Goal: Task Accomplishment & Management: Complete application form

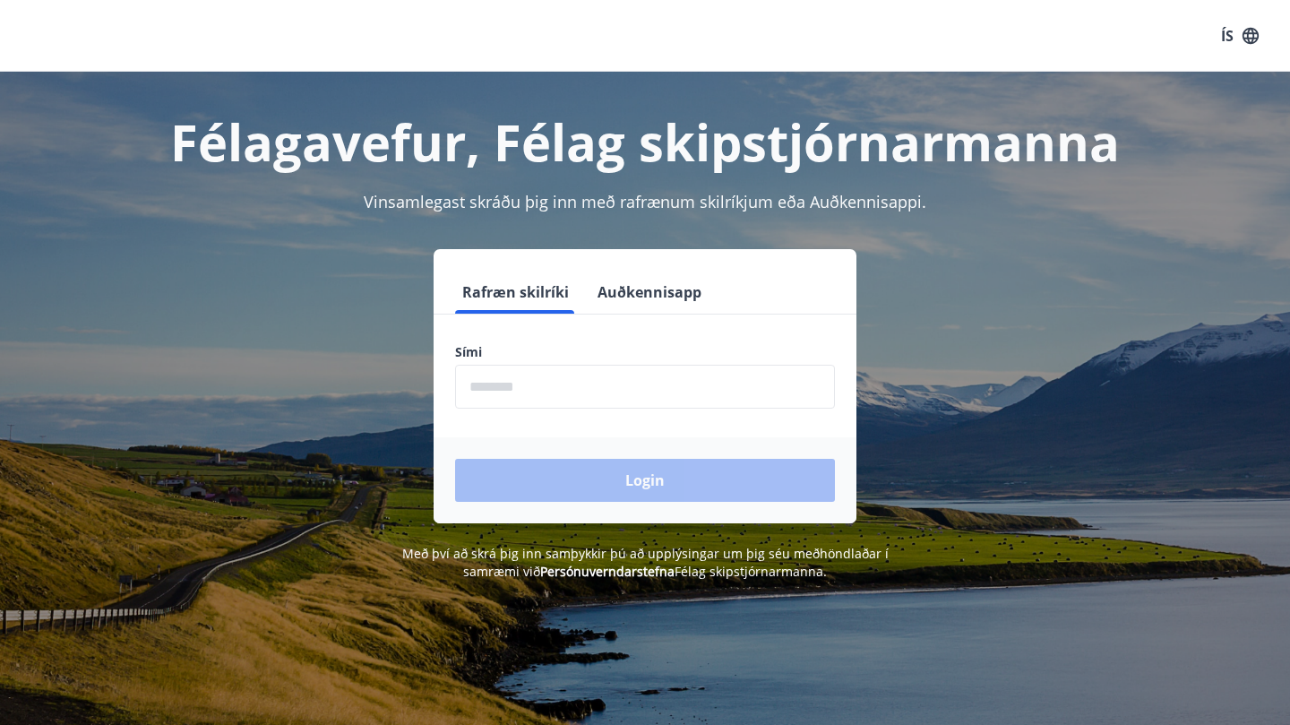
click at [695, 385] on input "phone" at bounding box center [645, 387] width 380 height 44
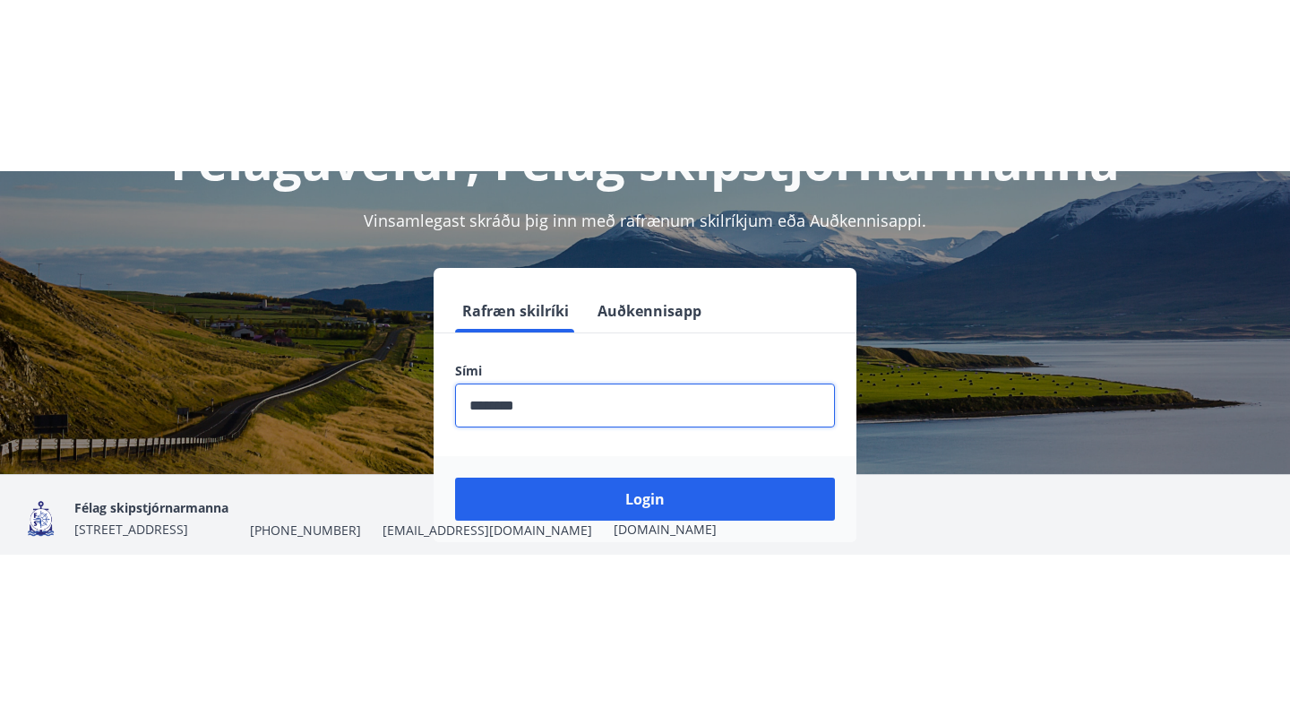
scroll to position [150, 0]
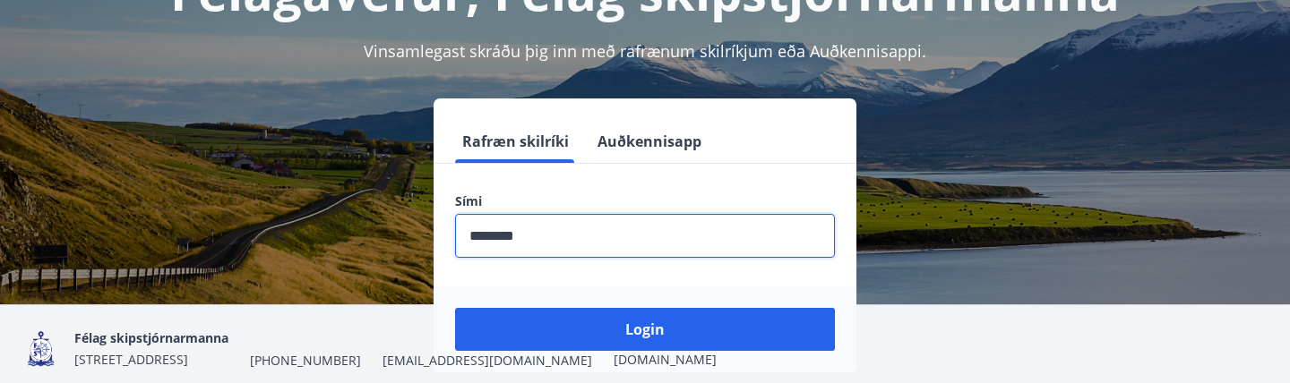
type input "********"
click at [679, 336] on div "Félag skipstjórnarmanna Grensásvegur 13, 2. hæð., 108 Reykjavík +354 520-1280 s…" at bounding box center [395, 348] width 642 height 43
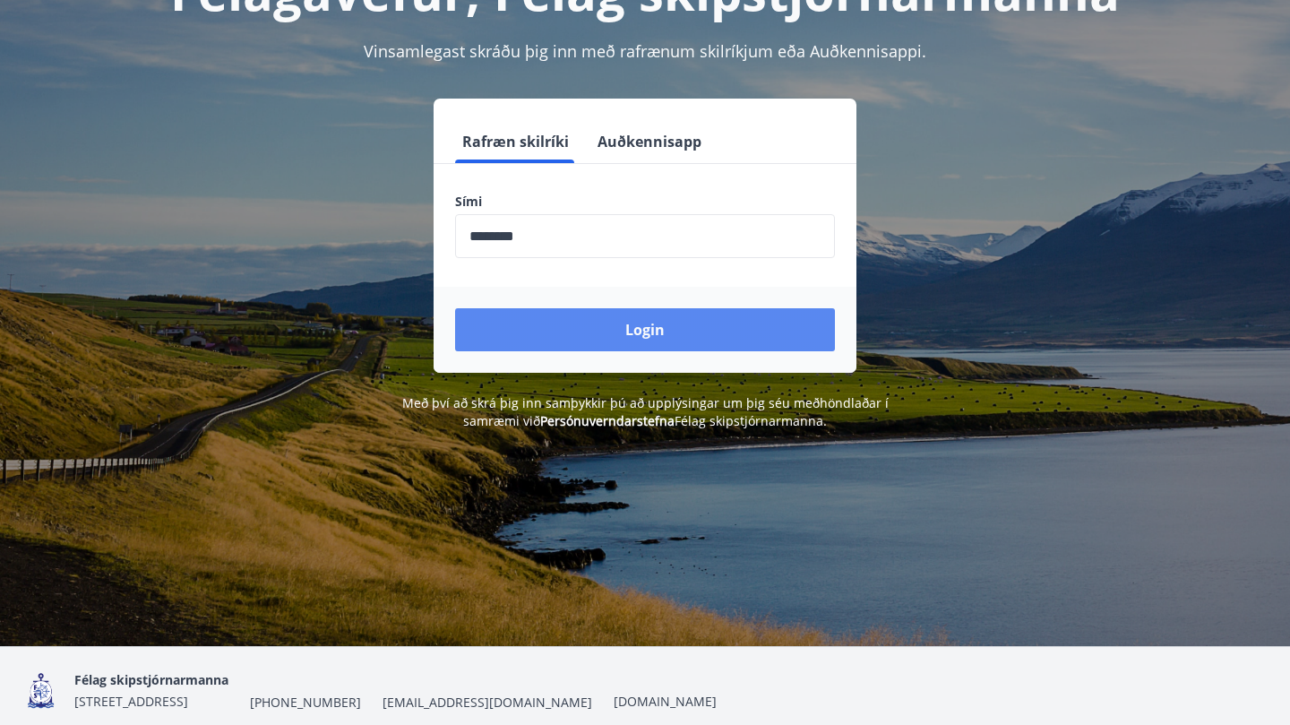
click at [645, 332] on button "Login" at bounding box center [645, 329] width 380 height 43
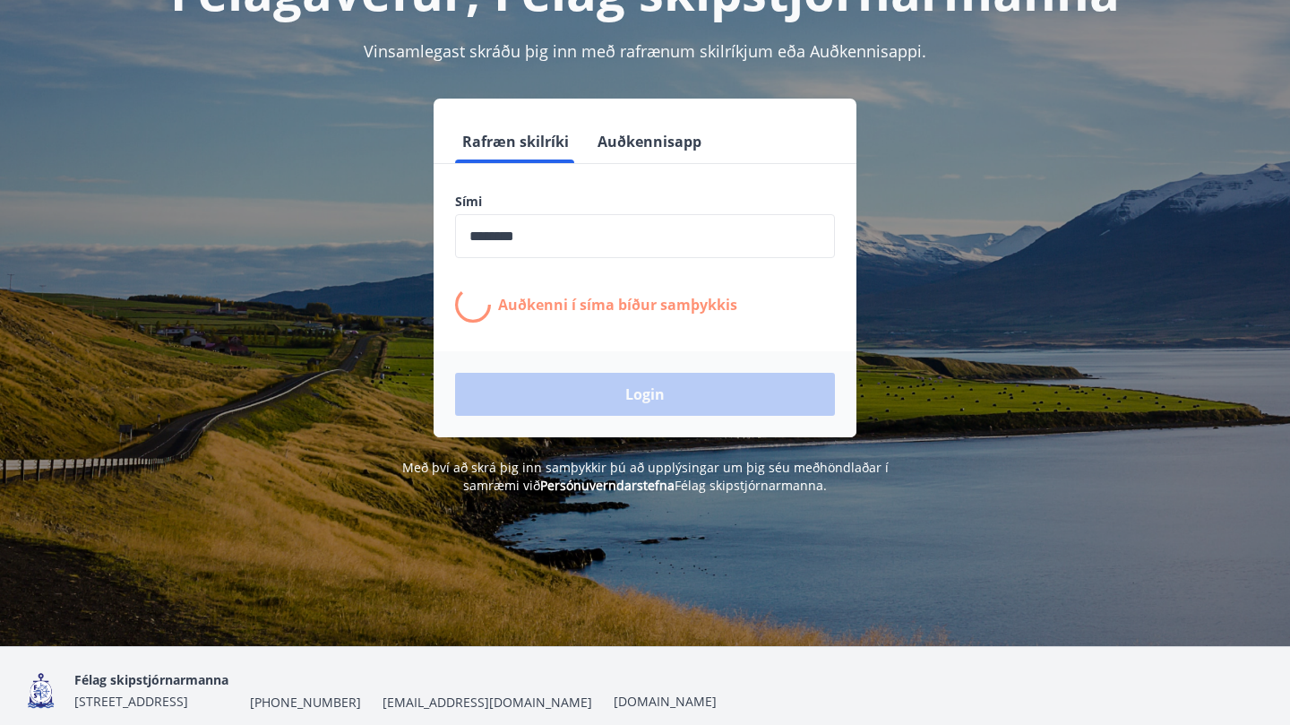
scroll to position [151, 0]
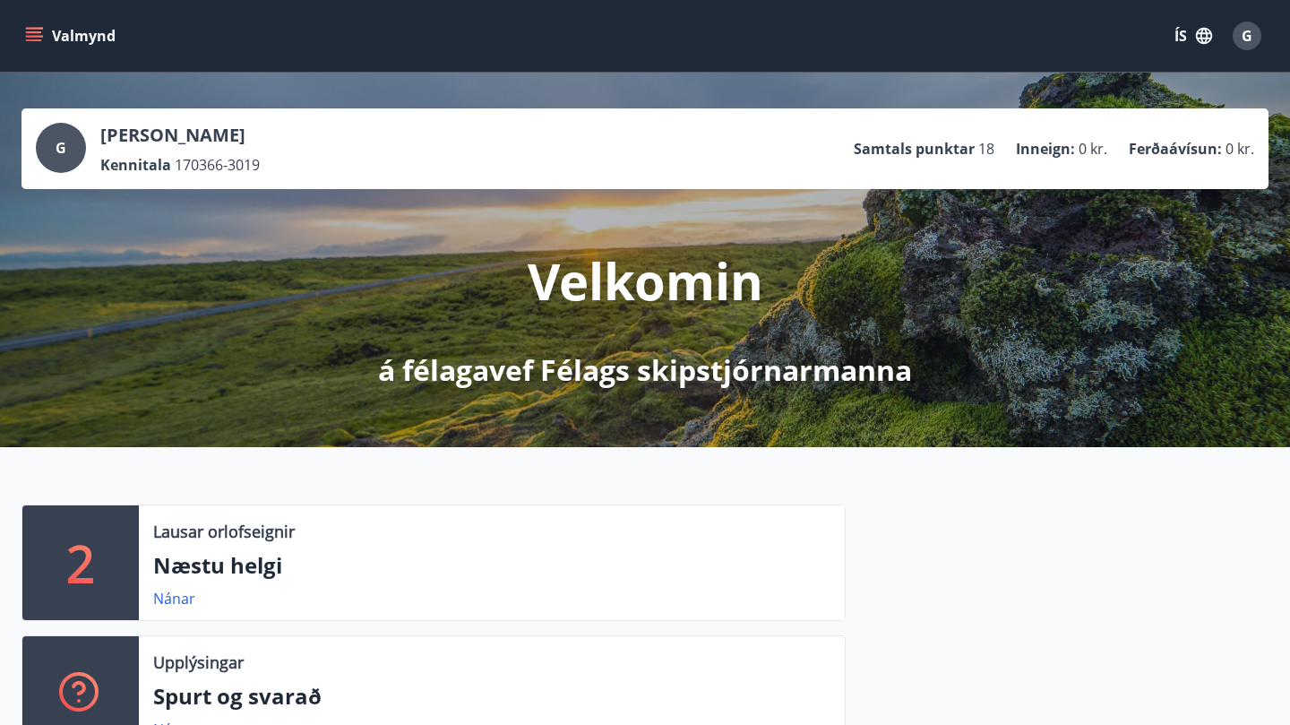
click at [36, 39] on icon "menu" at bounding box center [34, 36] width 18 height 18
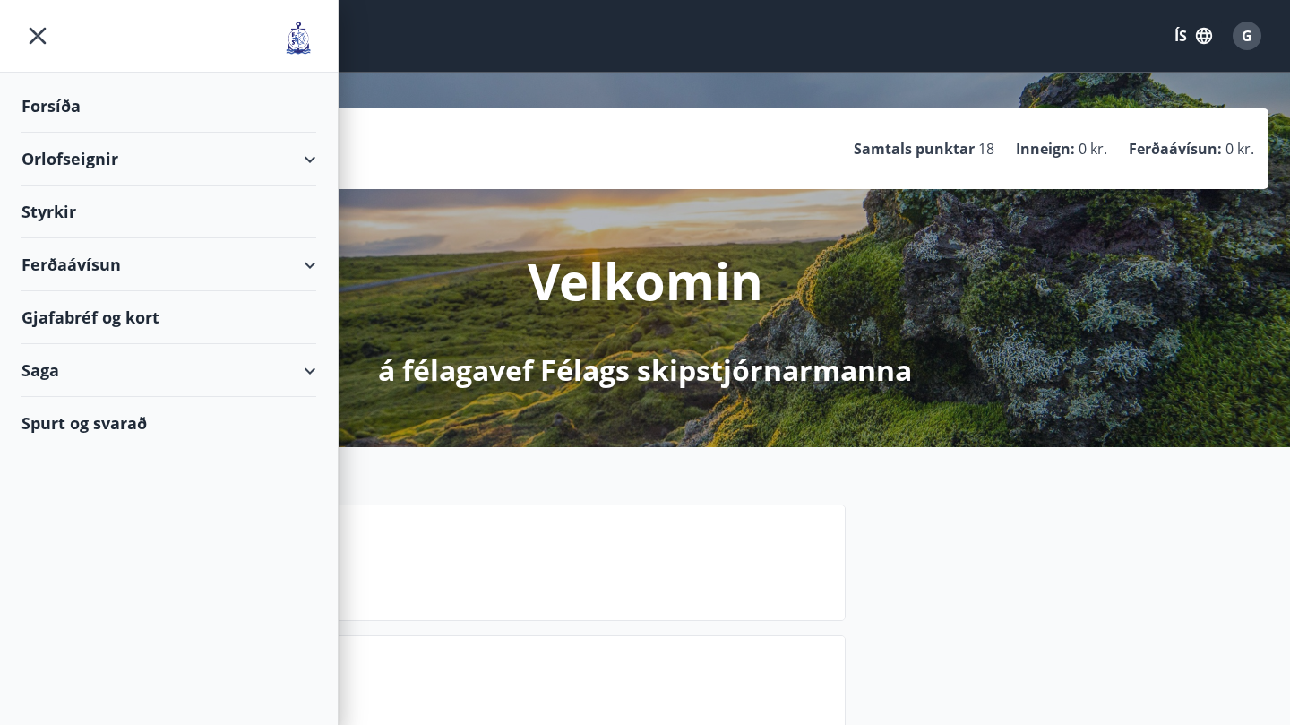
click at [55, 222] on div "Styrkir" at bounding box center [168, 211] width 295 height 53
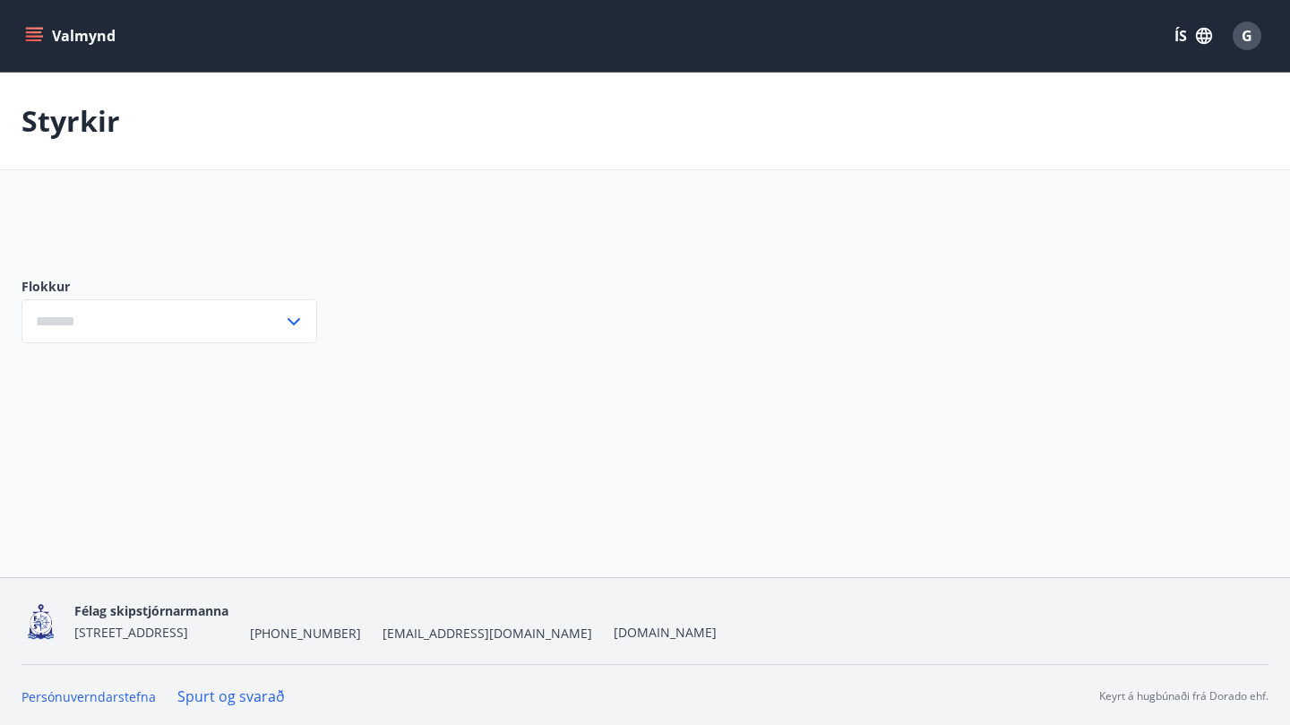
type input "***"
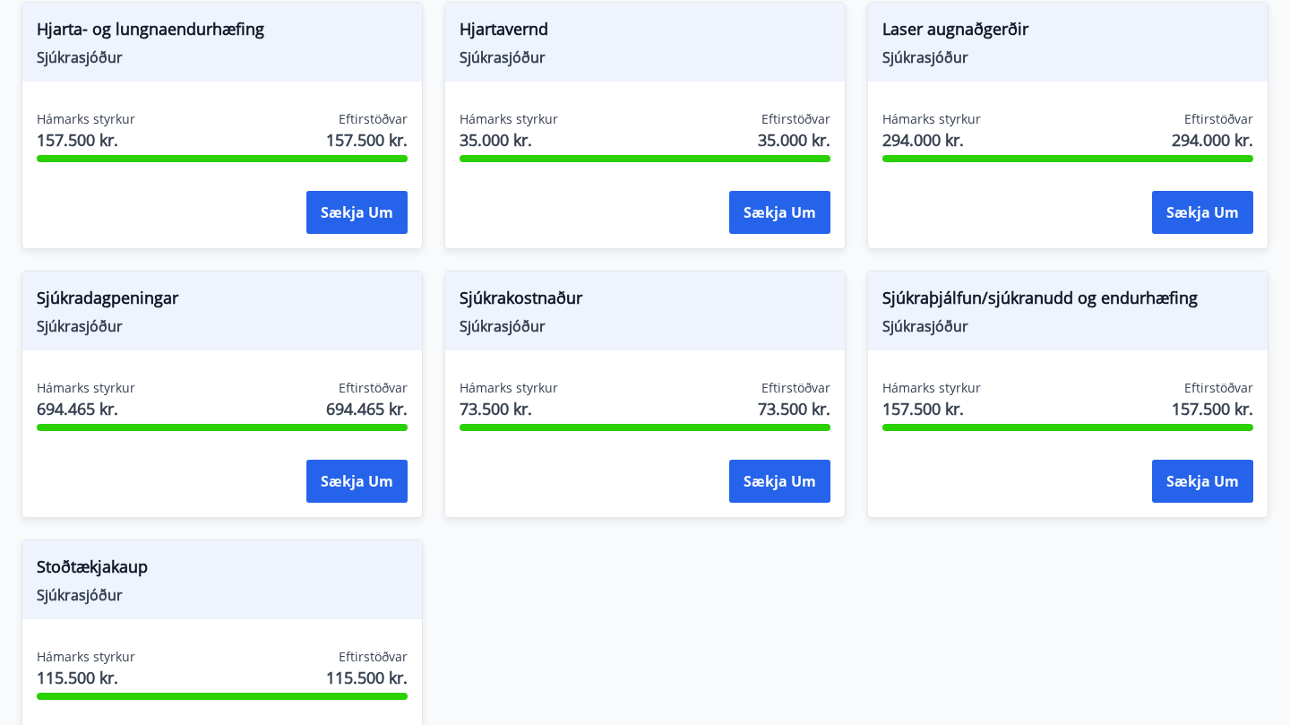
scroll to position [1535, 0]
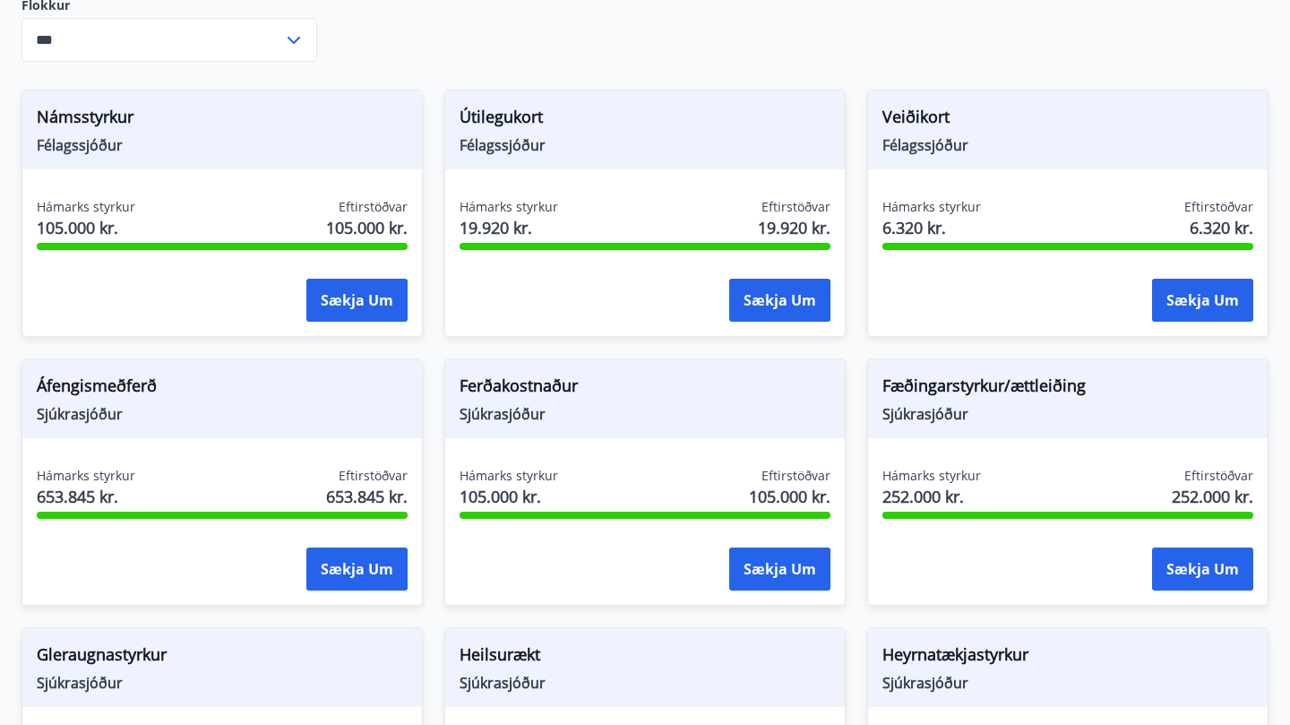
scroll to position [644, 0]
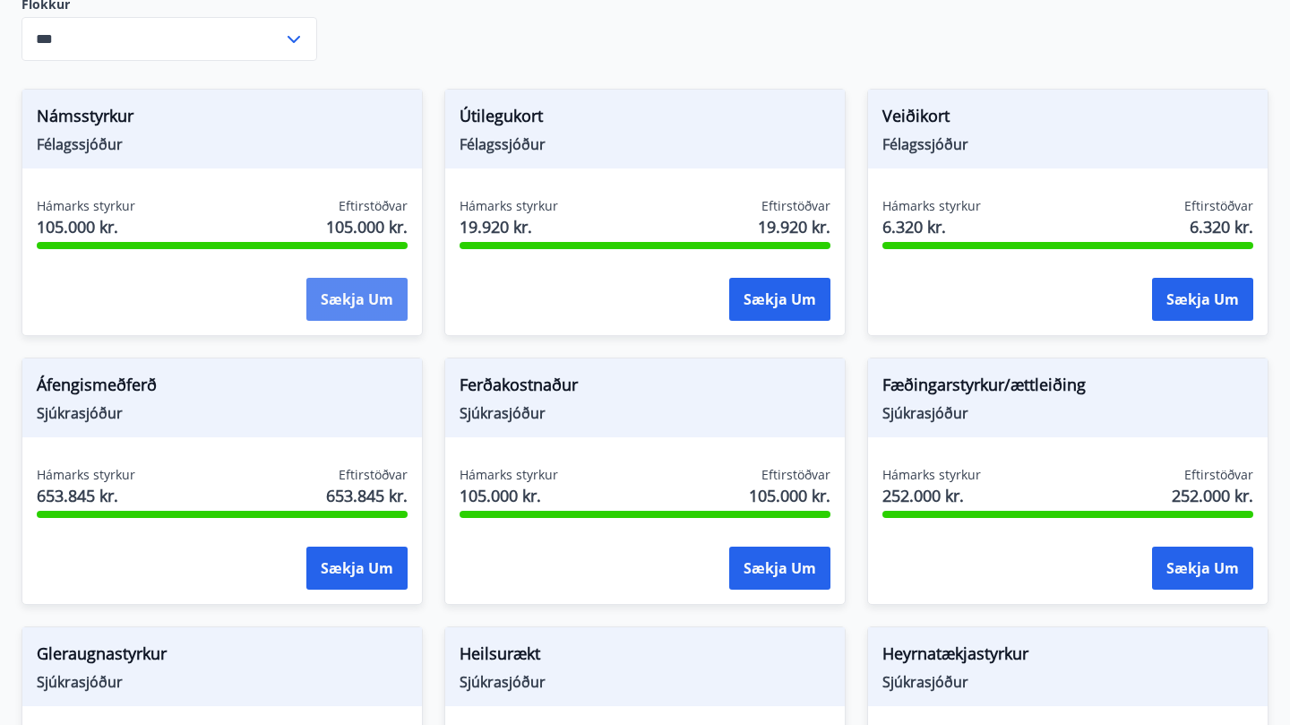
click at [341, 279] on button "Sækja um" at bounding box center [356, 299] width 101 height 43
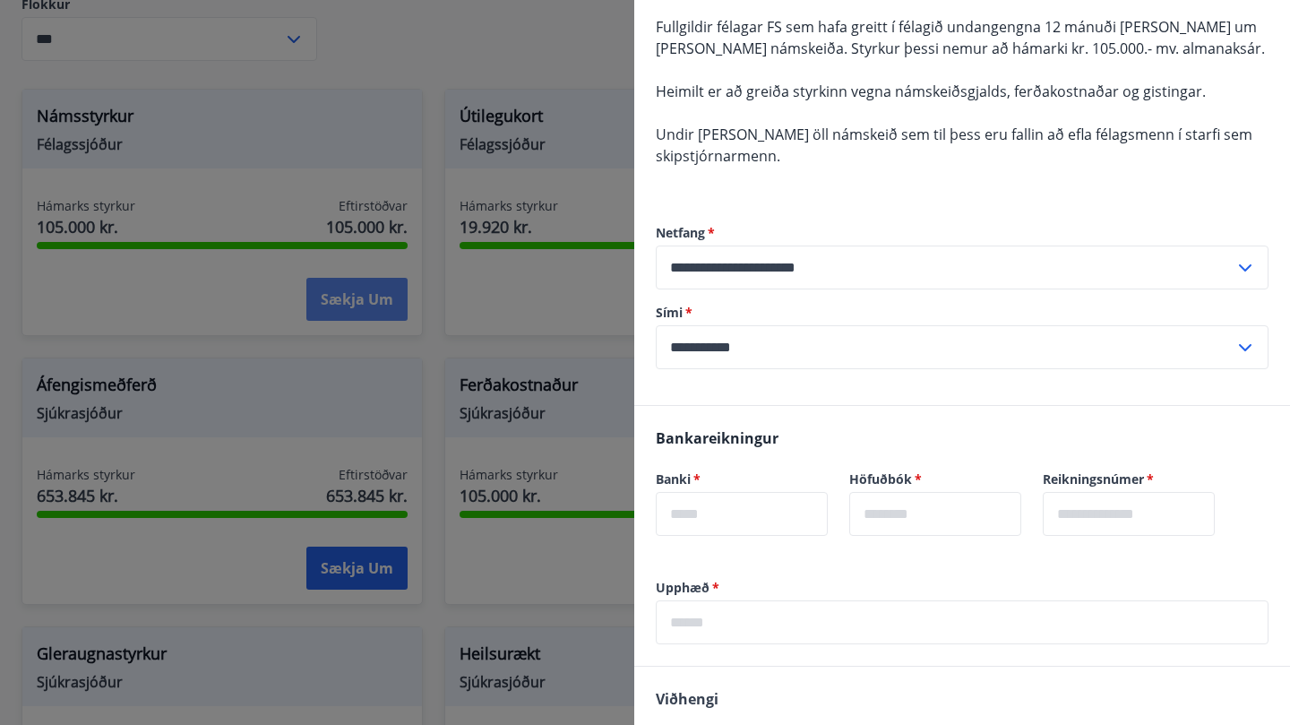
scroll to position [0, 0]
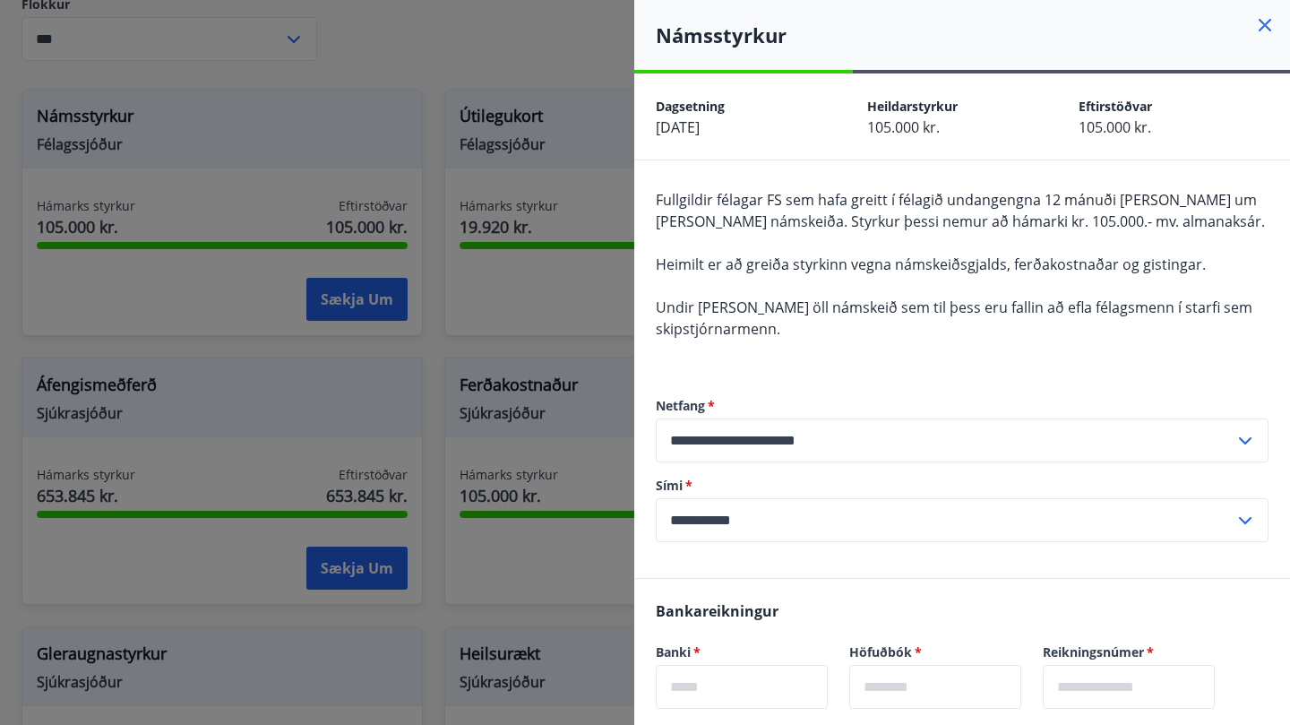
click at [1269, 4] on div "Námsstyrkur" at bounding box center [962, 35] width 656 height 70
click at [1264, 21] on icon at bounding box center [1264, 24] width 21 height 21
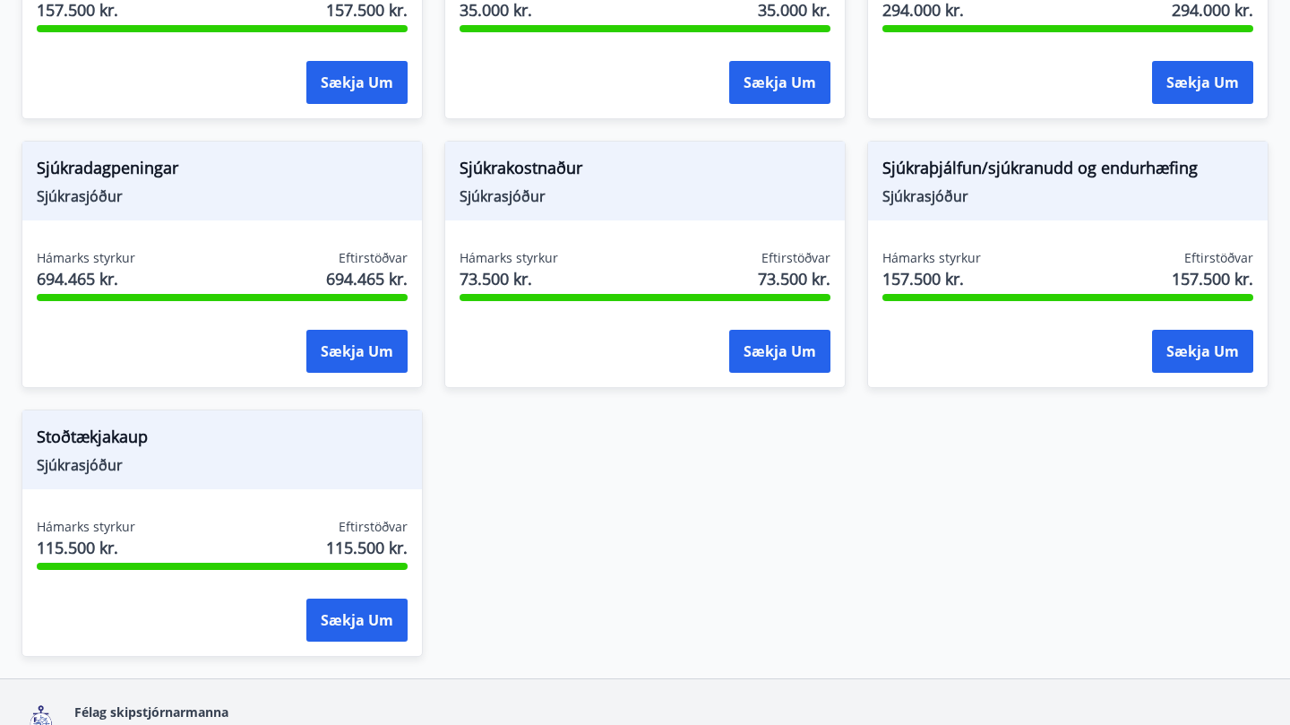
scroll to position [1672, 0]
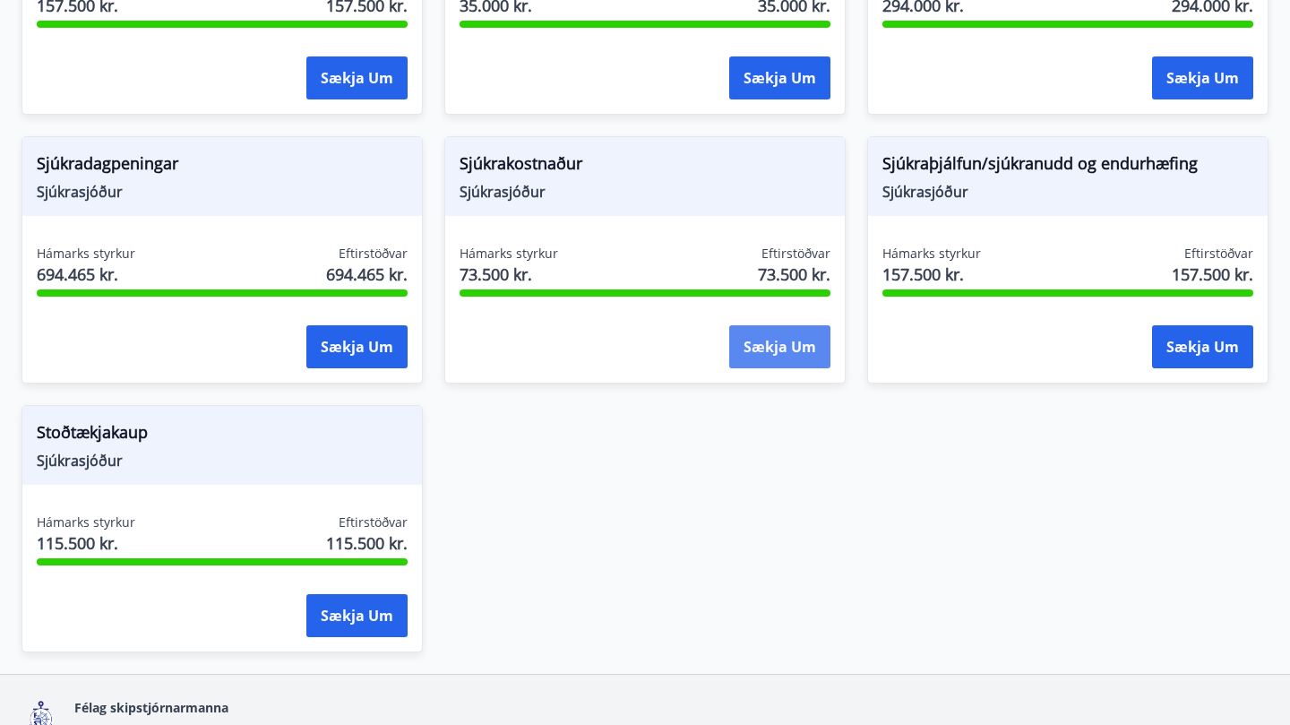
click at [795, 333] on button "Sækja um" at bounding box center [779, 346] width 101 height 43
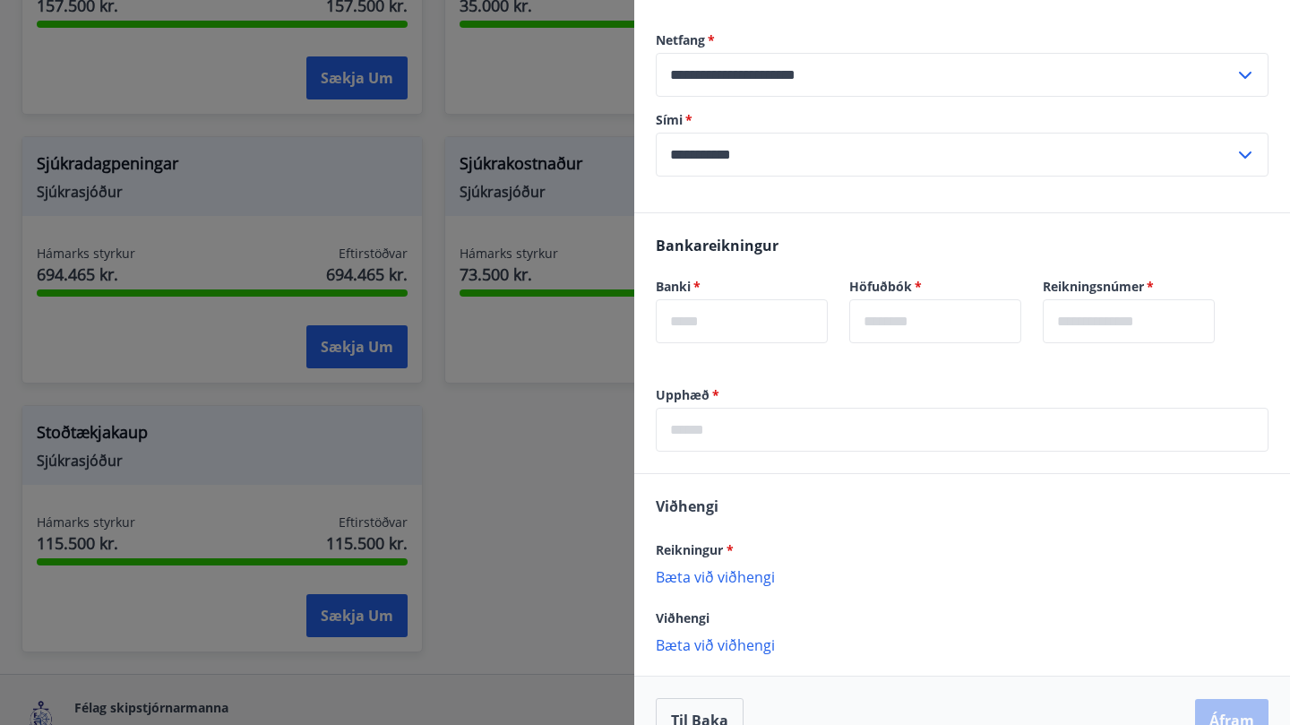
scroll to position [297, 0]
